Goal: Find contact information: Find contact information

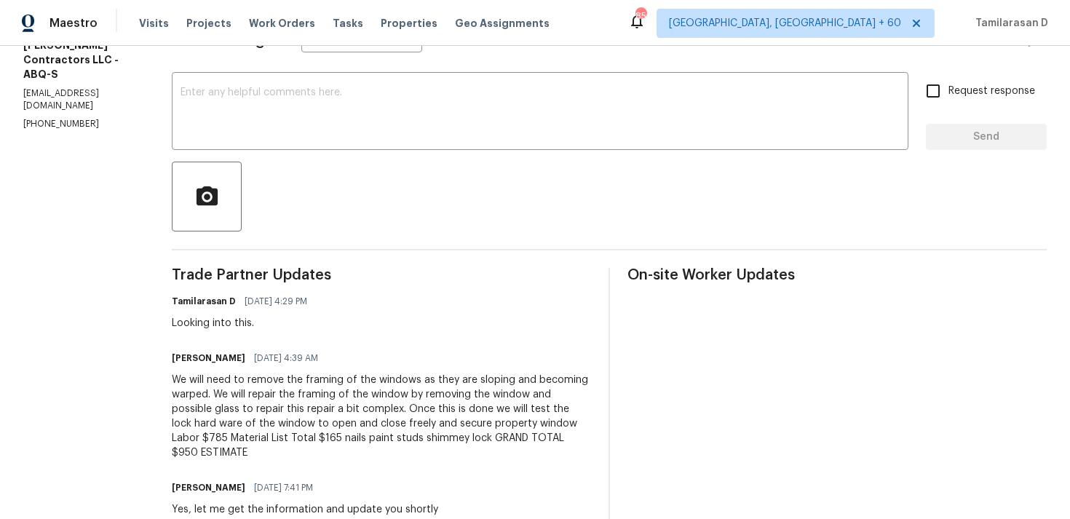
scroll to position [493, 0]
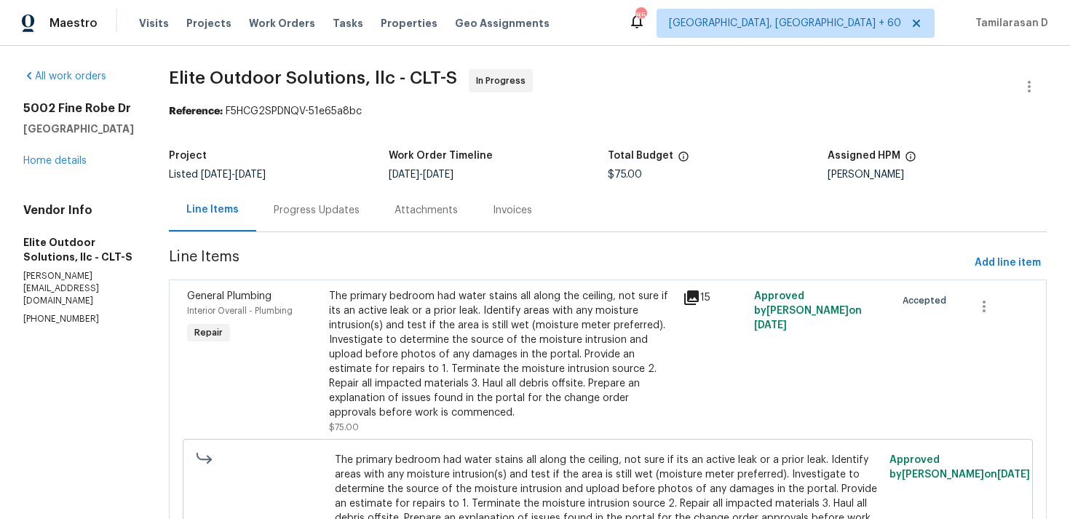
scroll to position [81, 0]
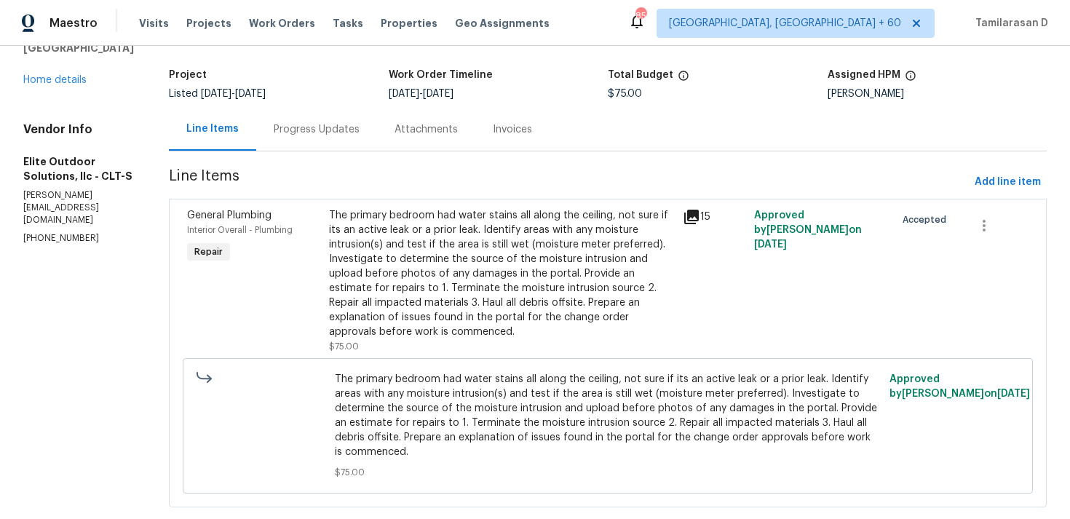
click at [274, 124] on div "Progress Updates" at bounding box center [317, 129] width 86 height 15
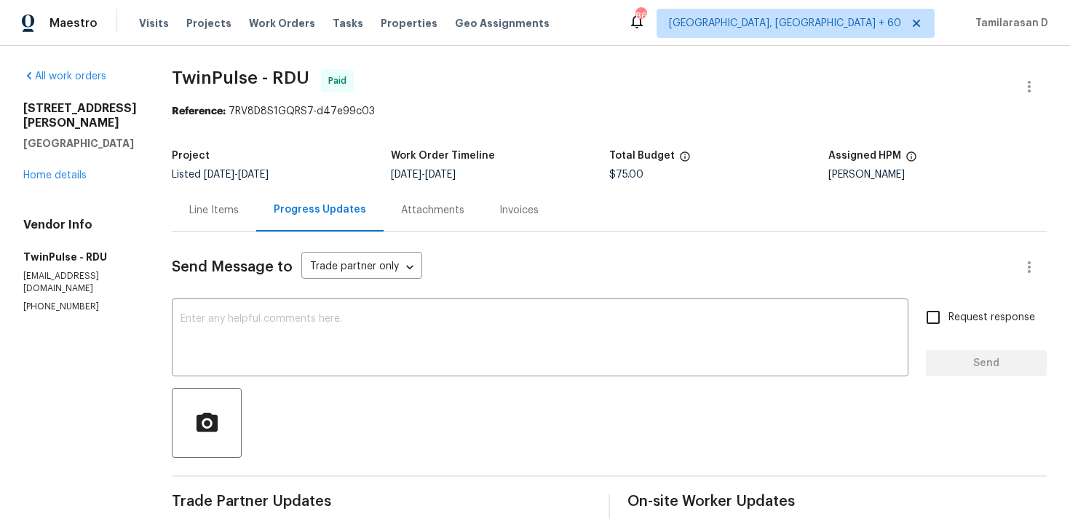
click at [363, 151] on div "Project" at bounding box center [281, 160] width 219 height 19
click at [67, 170] on link "Home details" at bounding box center [54, 175] width 63 height 10
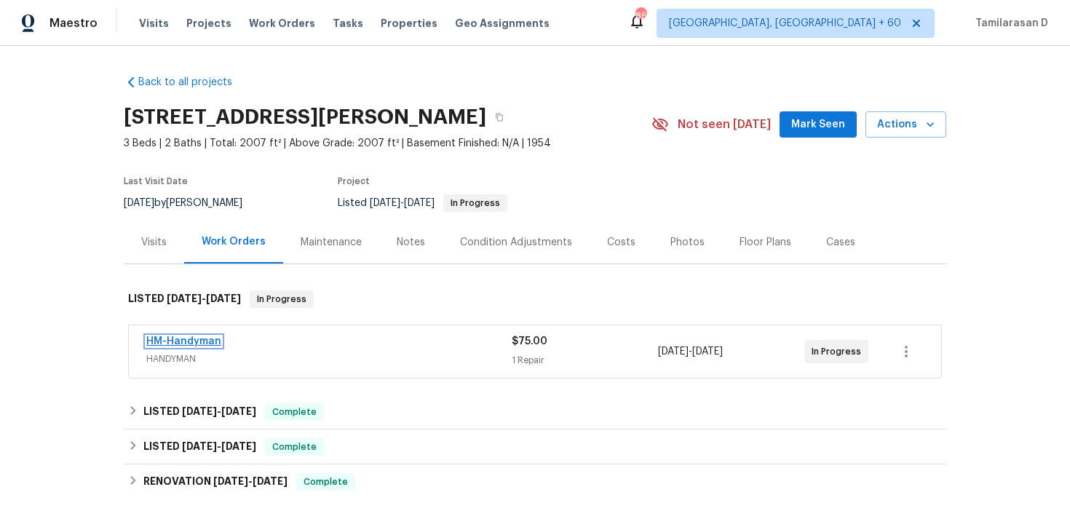
click at [194, 343] on link "HM-Handyman" at bounding box center [183, 341] width 75 height 10
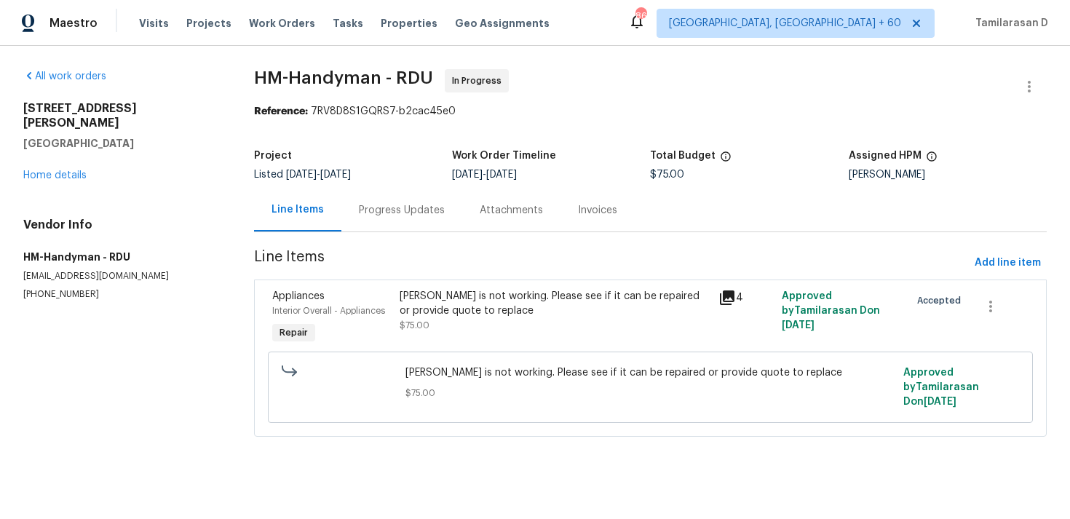
click at [440, 224] on div "Progress Updates" at bounding box center [401, 209] width 121 height 43
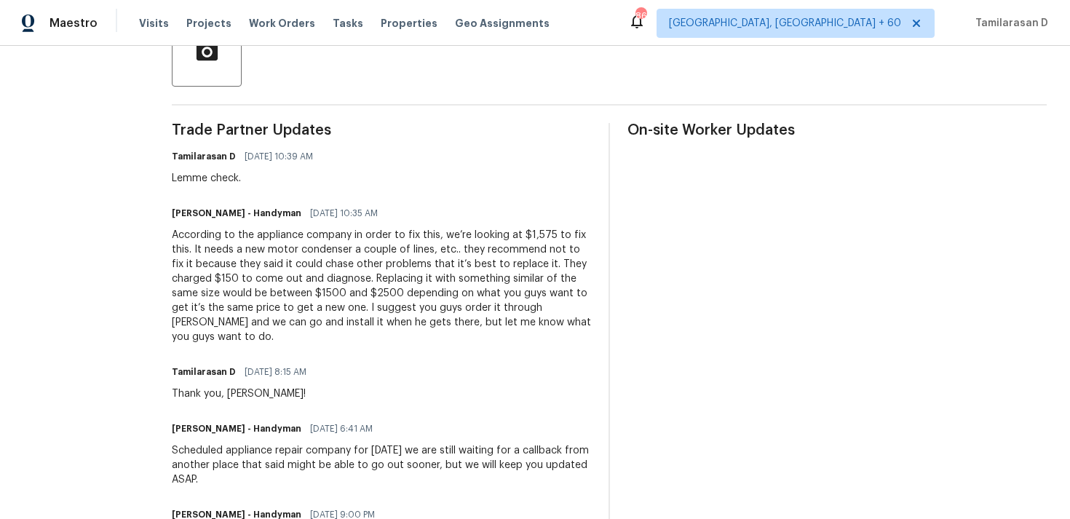
scroll to position [128, 0]
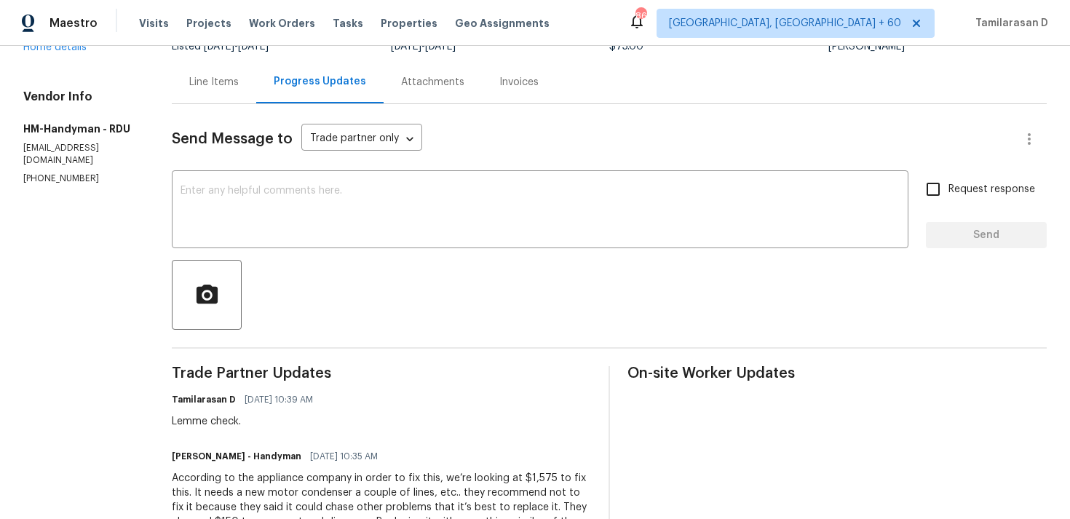
click at [56, 172] on p "[PHONE_NUMBER]" at bounding box center [80, 178] width 114 height 12
copy p "[PHONE_NUMBER]"
click at [295, 409] on div "Tamilarasan D [DATE] 10:39 AM" at bounding box center [247, 399] width 150 height 20
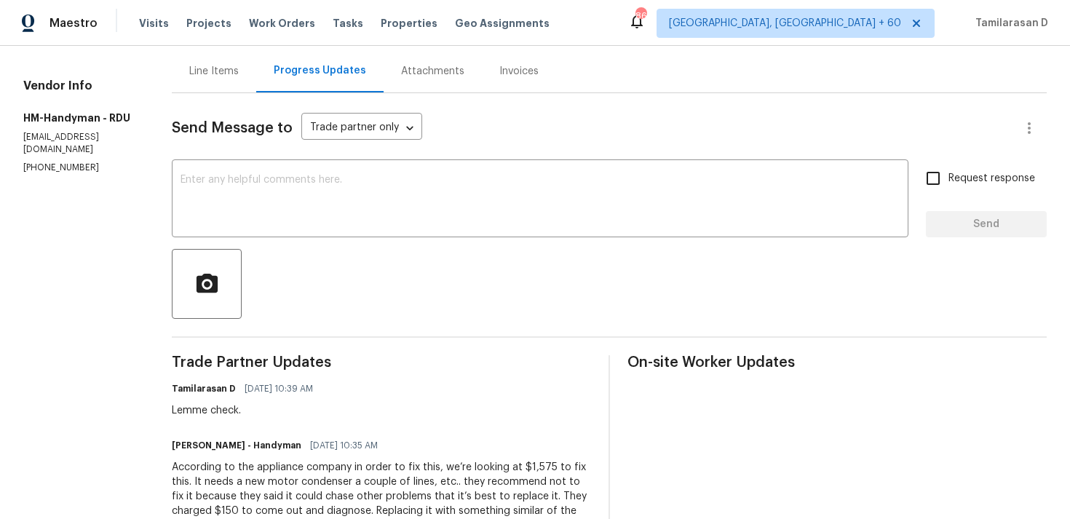
scroll to position [0, 0]
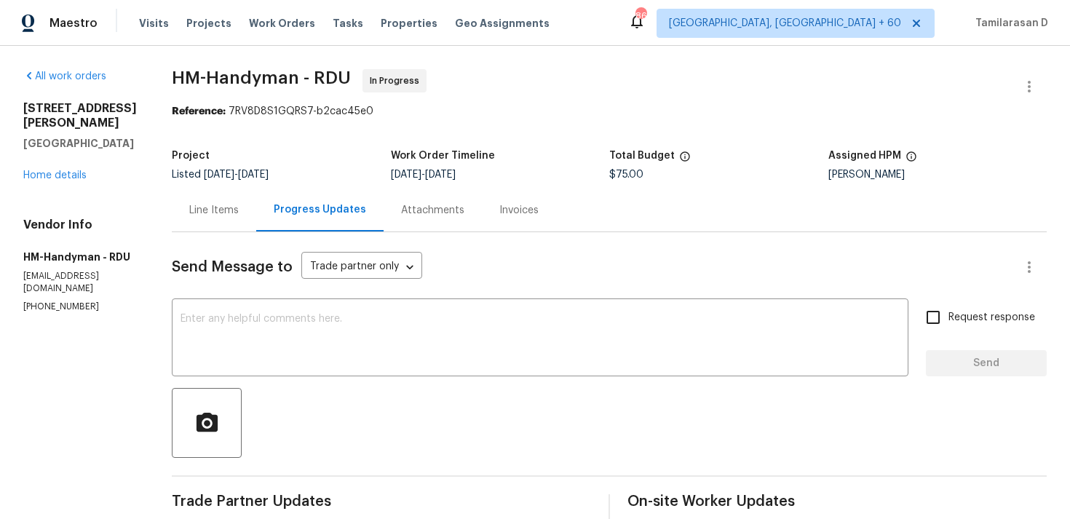
copy p "[PHONE_NUMBER]"
click at [394, 417] on div at bounding box center [609, 423] width 875 height 70
